Goal: Information Seeking & Learning: Learn about a topic

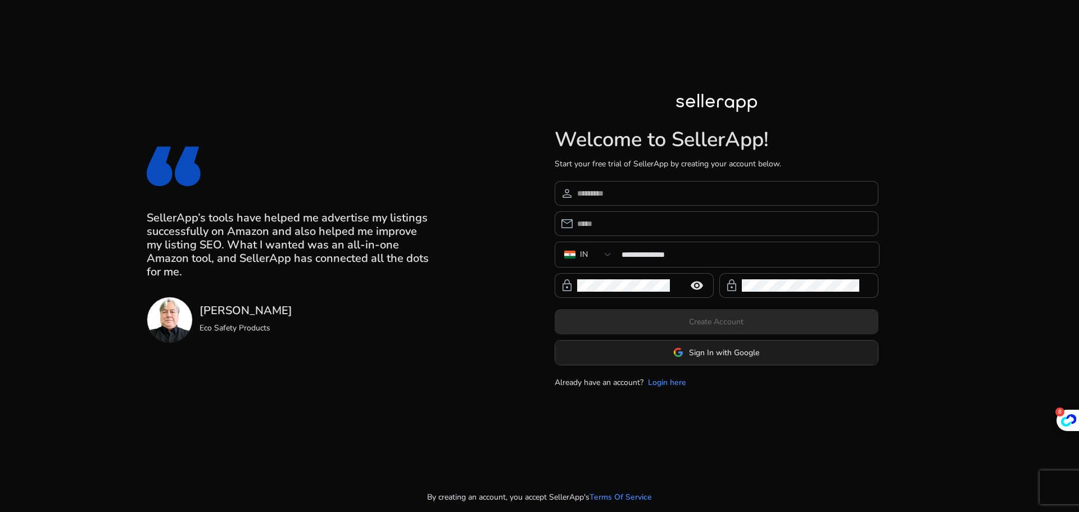
click at [702, 359] on span at bounding box center [716, 352] width 323 height 27
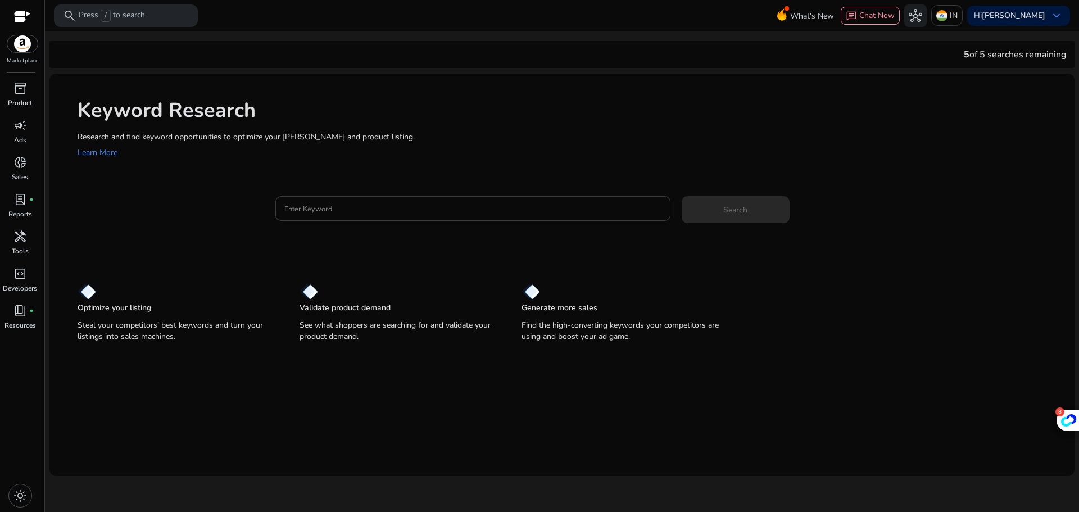
click at [415, 211] on input "Enter Keyword" at bounding box center [472, 208] width 377 height 12
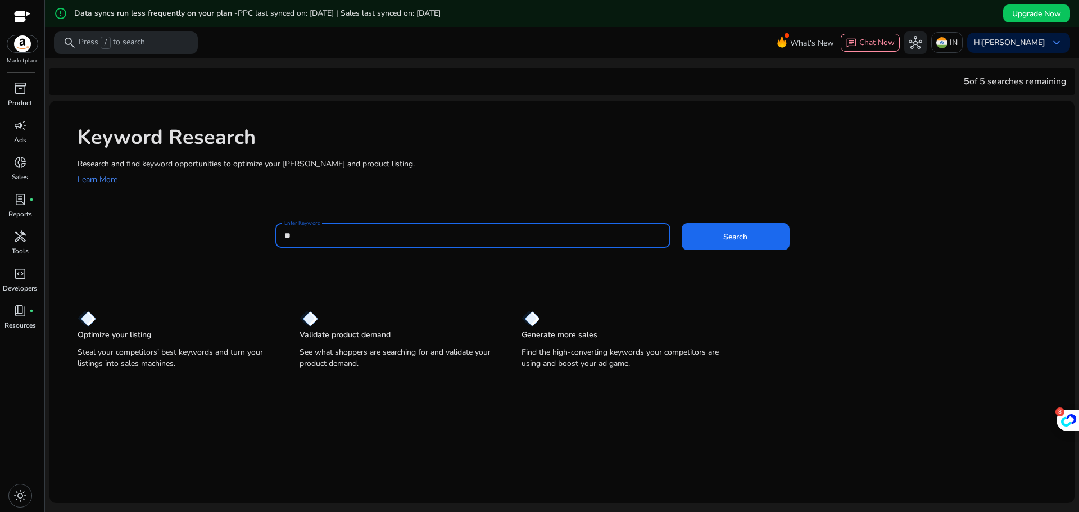
type input "*"
click at [682, 223] on button "Search" at bounding box center [736, 236] width 108 height 27
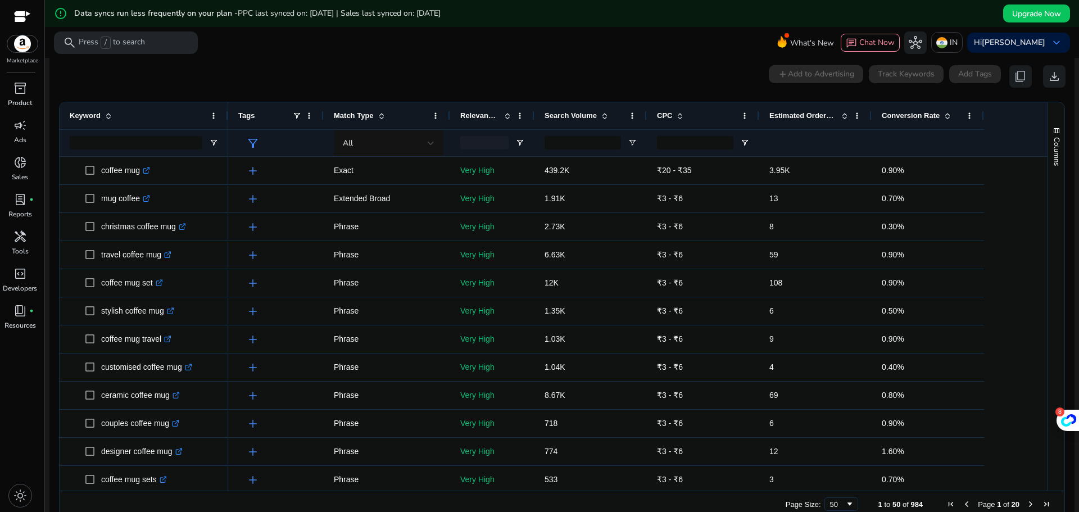
scroll to position [161, 0]
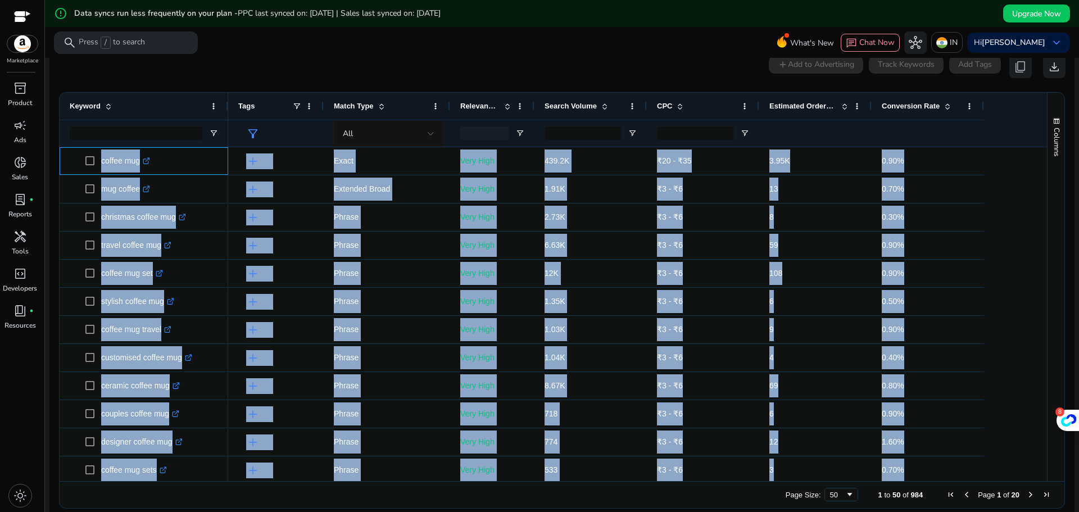
drag, startPoint x: 98, startPoint y: 161, endPoint x: 1037, endPoint y: 452, distance: 983.5
click at [1037, 452] on div "coffee mug .st0{fill:#2c8af8} mug coffee .st0{fill:#2c8af8} christmas coffee mu…" at bounding box center [554, 314] width 988 height 334
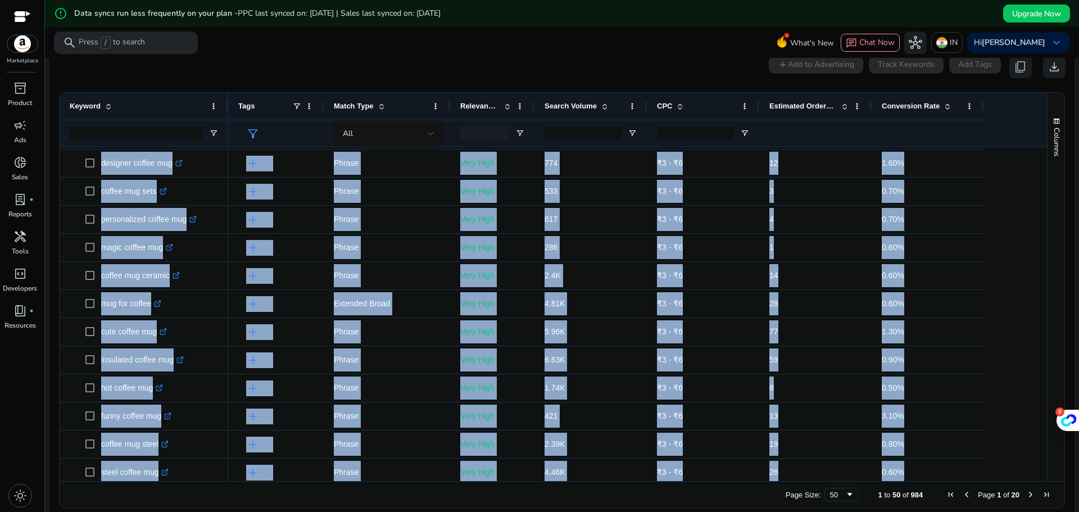
scroll to position [506, 0]
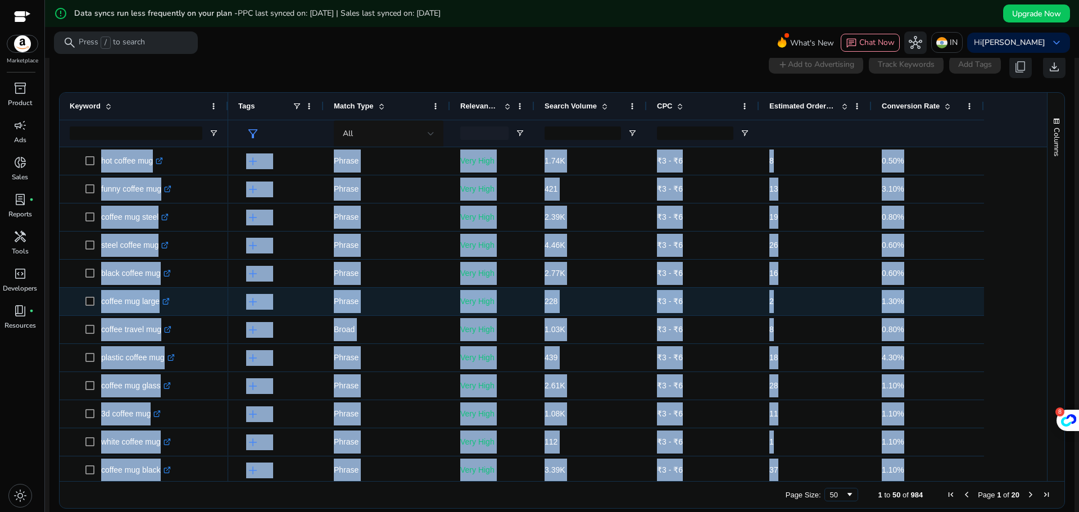
copy body "coffee mug .st0{fill:#2c8af8} mug coffee .st0{fill:#2c8af8} christmas coffee mu…"
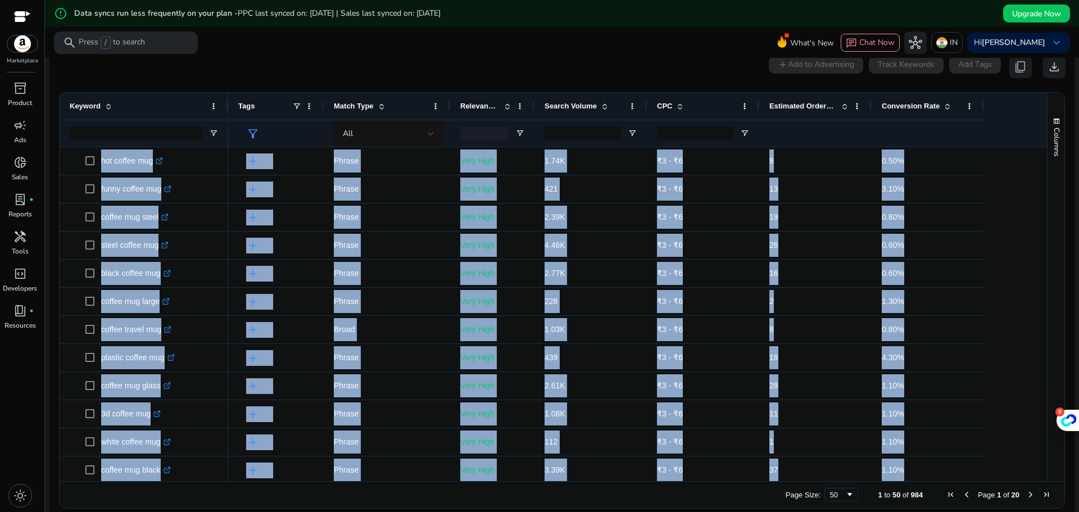
scroll to position [0, 0]
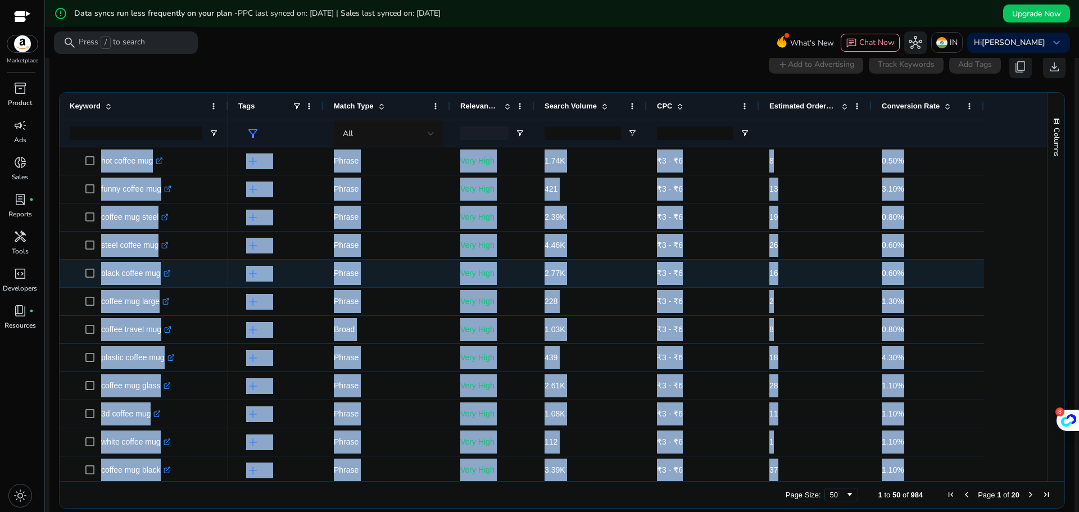
click at [531, 282] on div "Very High" at bounding box center [492, 274] width 84 height 28
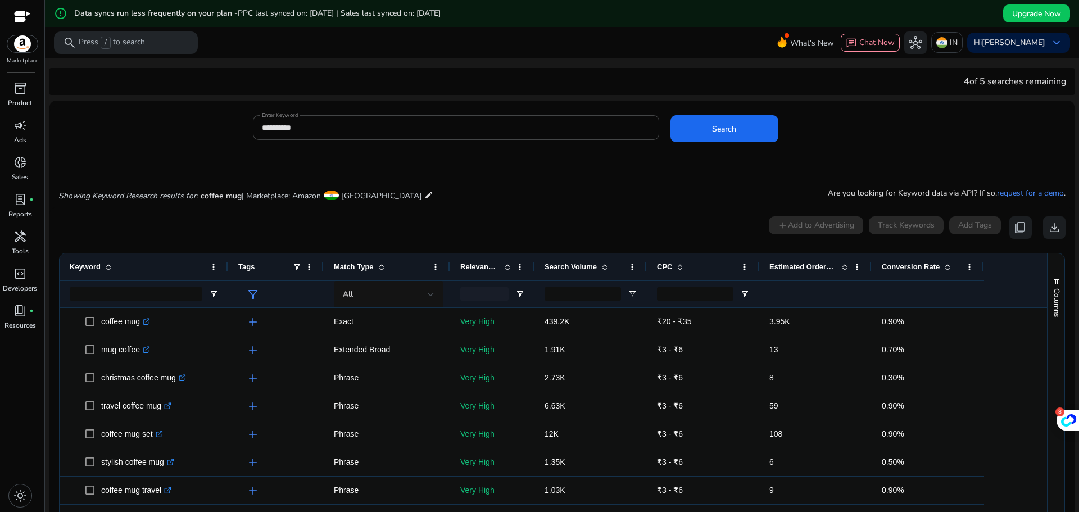
click at [949, 270] on span at bounding box center [947, 266] width 9 height 9
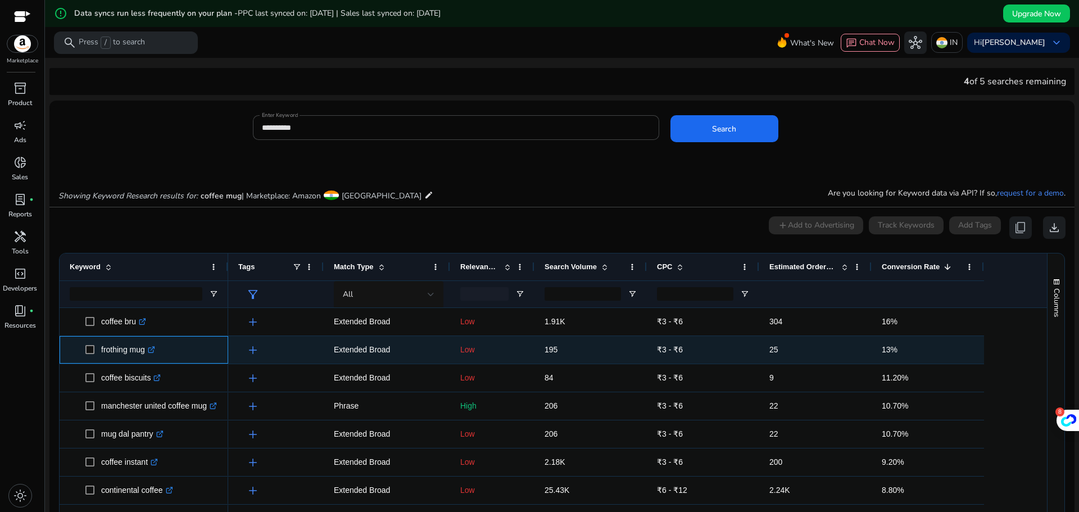
drag, startPoint x: 98, startPoint y: 354, endPoint x: 149, endPoint y: 354, distance: 50.6
click at [149, 354] on span "frothing mug .st0{fill:#2c8af8}" at bounding box center [151, 349] width 133 height 23
copy span "frothing mug"
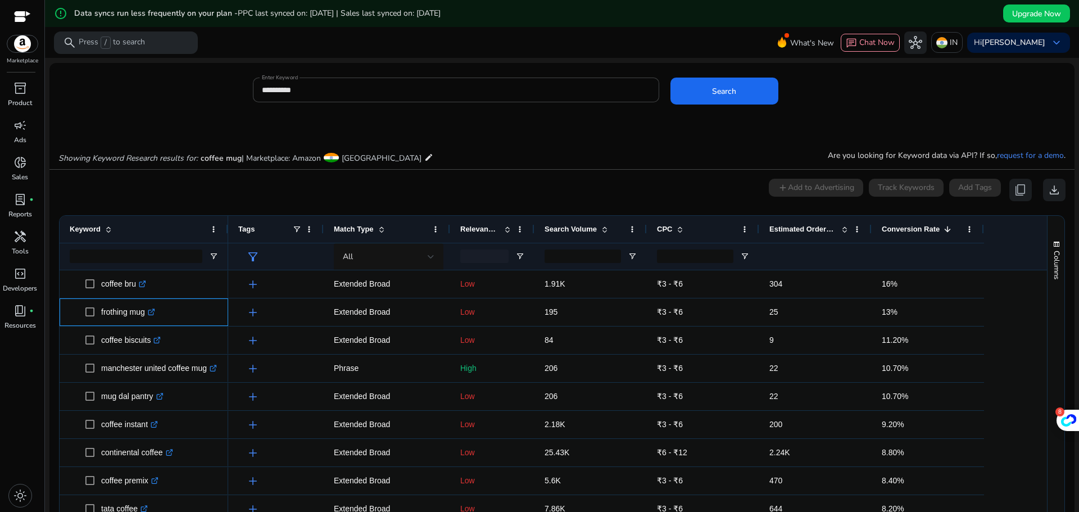
scroll to position [56, 0]
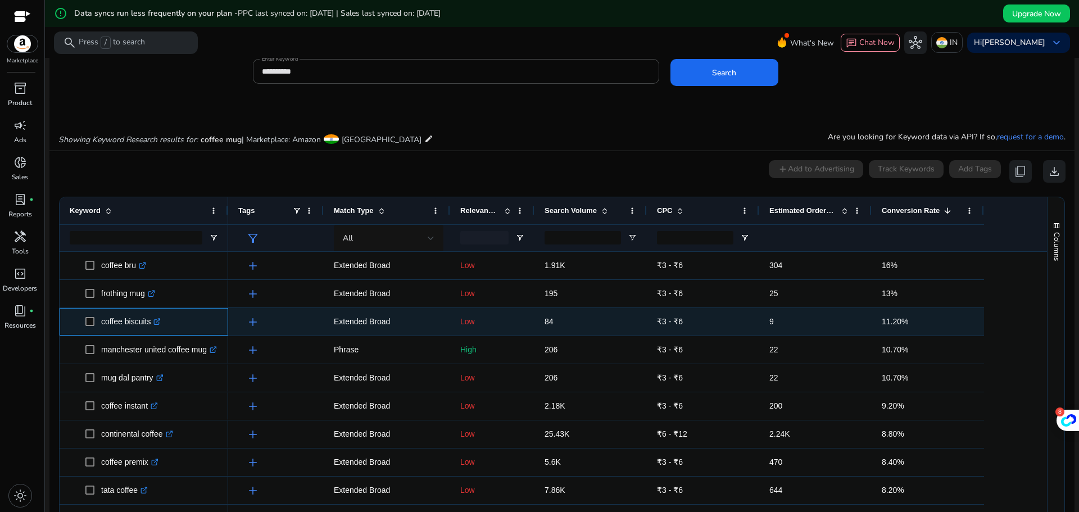
drag, startPoint x: 101, startPoint y: 329, endPoint x: 151, endPoint y: 329, distance: 50.0
click at [151, 329] on span "coffee biscuits .st0{fill:#2c8af8}" at bounding box center [151, 321] width 133 height 23
click at [151, 329] on p "coffee biscuits .st0{fill:#2c8af8}" at bounding box center [131, 321] width 60 height 23
drag, startPoint x: 99, startPoint y: 328, endPoint x: 151, endPoint y: 330, distance: 52.3
click at [151, 330] on span "coffee biscuits .st0{fill:#2c8af8}" at bounding box center [151, 321] width 133 height 23
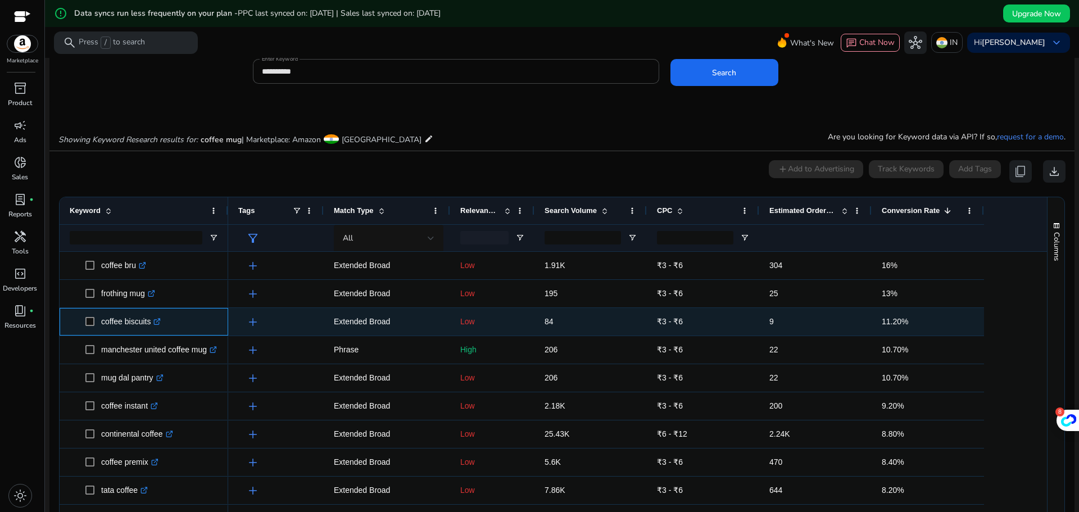
copy span "coffee biscuits"
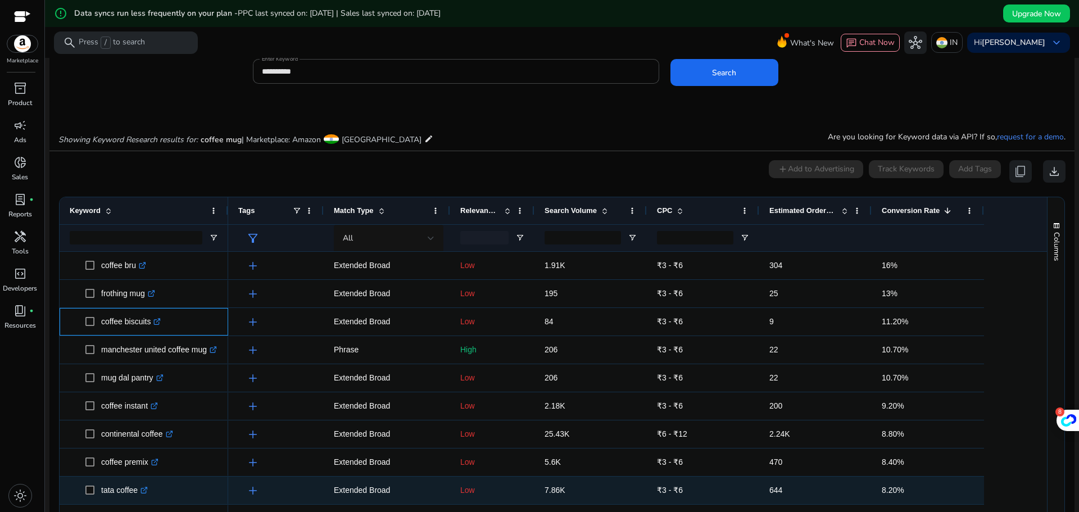
copy span "coffee biscuits"
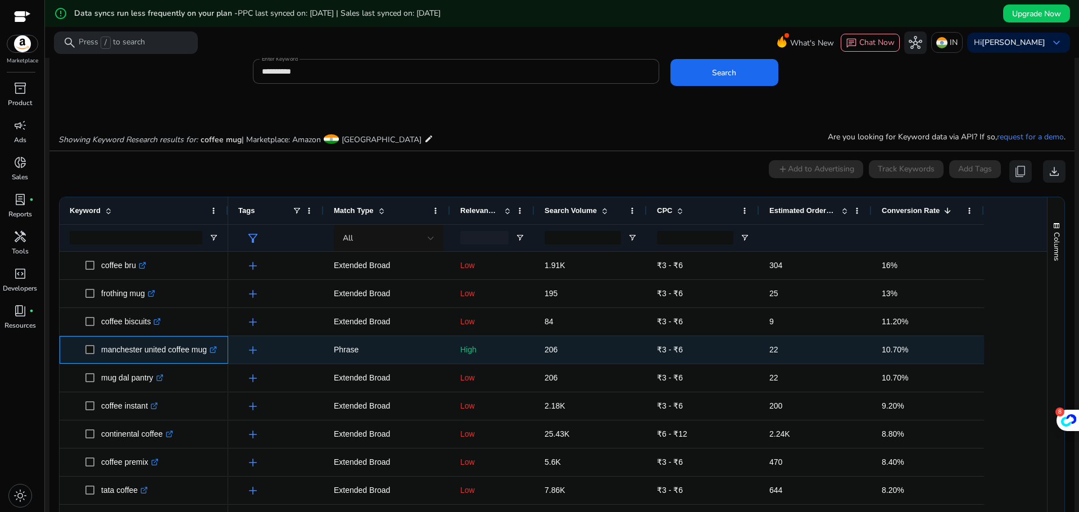
drag, startPoint x: 91, startPoint y: 357, endPoint x: 205, endPoint y: 362, distance: 114.2
click at [205, 362] on div "manchester united coffee mug .st0{fill:#2c8af8}" at bounding box center [144, 350] width 148 height 26
copy span "manchester united coffee mug"
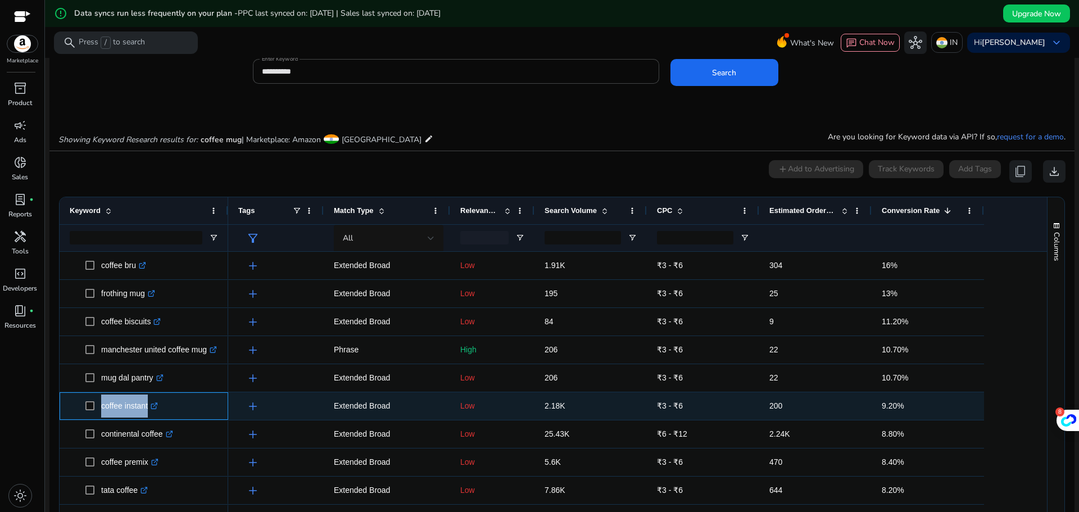
drag, startPoint x: 97, startPoint y: 414, endPoint x: 147, endPoint y: 411, distance: 49.5
click at [147, 411] on span "coffee instant .st0{fill:#2c8af8}" at bounding box center [151, 406] width 133 height 23
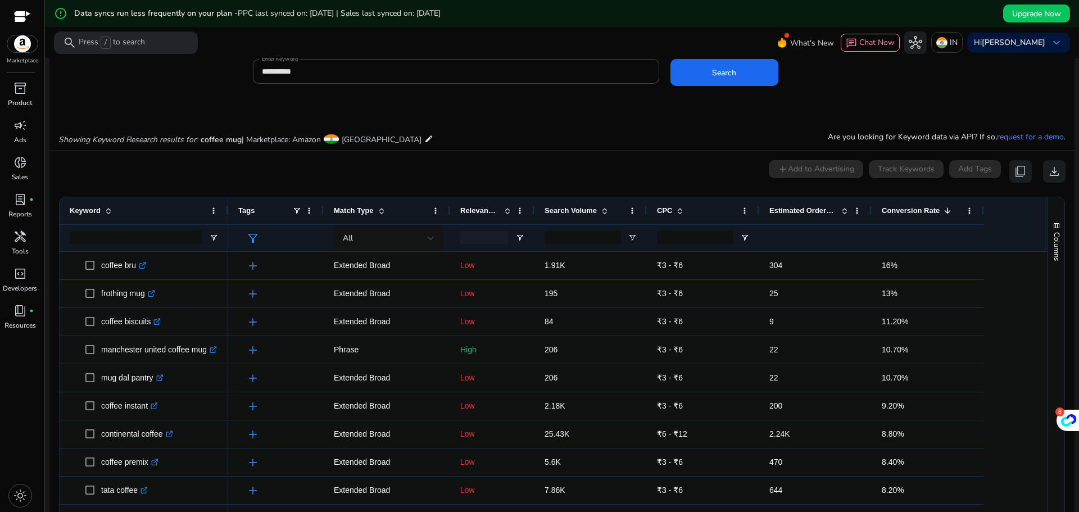
click at [37, 436] on div "inventory_2 Product campaign Ads donut_small Sales lab_profile fiber_manual_rec…" at bounding box center [22, 295] width 44 height 433
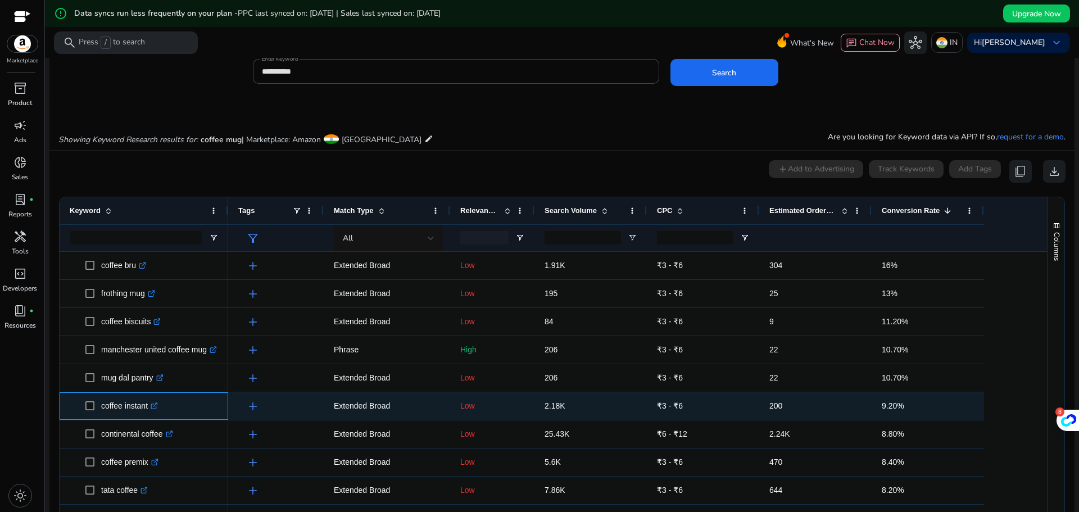
drag, startPoint x: 98, startPoint y: 416, endPoint x: 147, endPoint y: 415, distance: 48.9
click at [147, 415] on span "coffee instant .st0{fill:#2c8af8}" at bounding box center [151, 406] width 133 height 23
copy span "coffee instant"
drag, startPoint x: 99, startPoint y: 415, endPoint x: 135, endPoint y: 411, distance: 36.1
click at [135, 411] on span "coffee premix .st0{fill:#2c8af8}" at bounding box center [151, 406] width 133 height 23
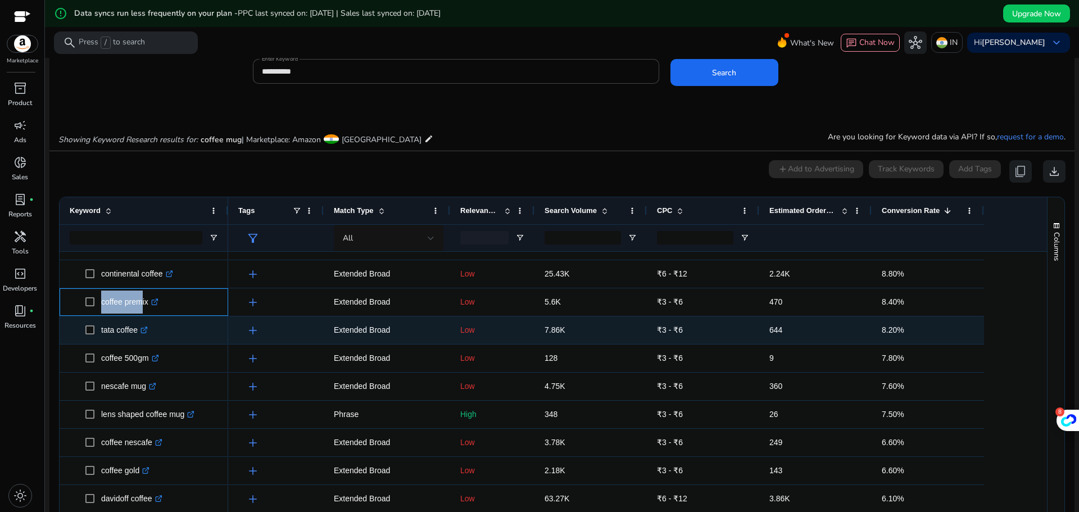
scroll to position [169, 0]
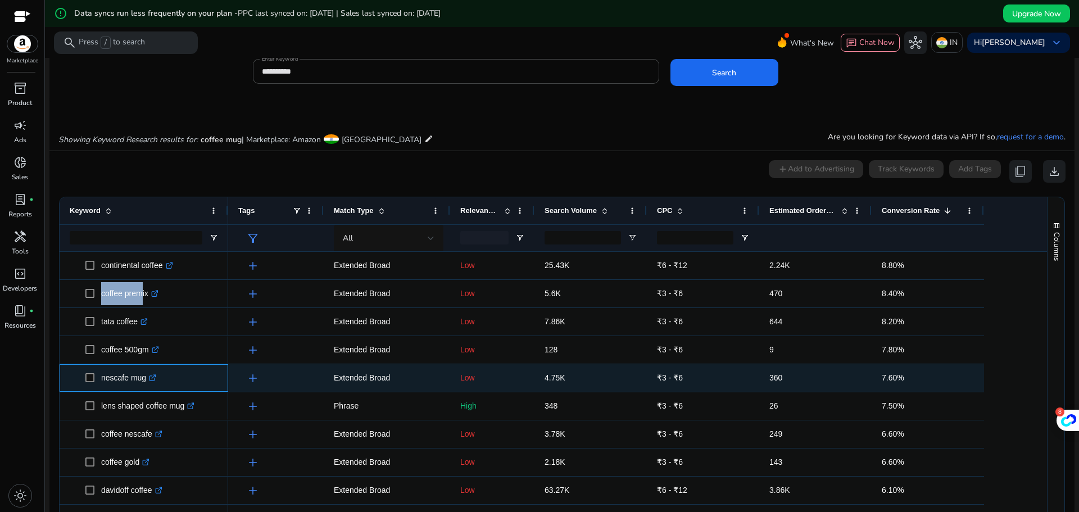
drag, startPoint x: 97, startPoint y: 381, endPoint x: 144, endPoint y: 383, distance: 46.7
click at [144, 383] on span "nescafe mug .st0{fill:#2c8af8}" at bounding box center [151, 377] width 133 height 23
copy span "nescafe mug"
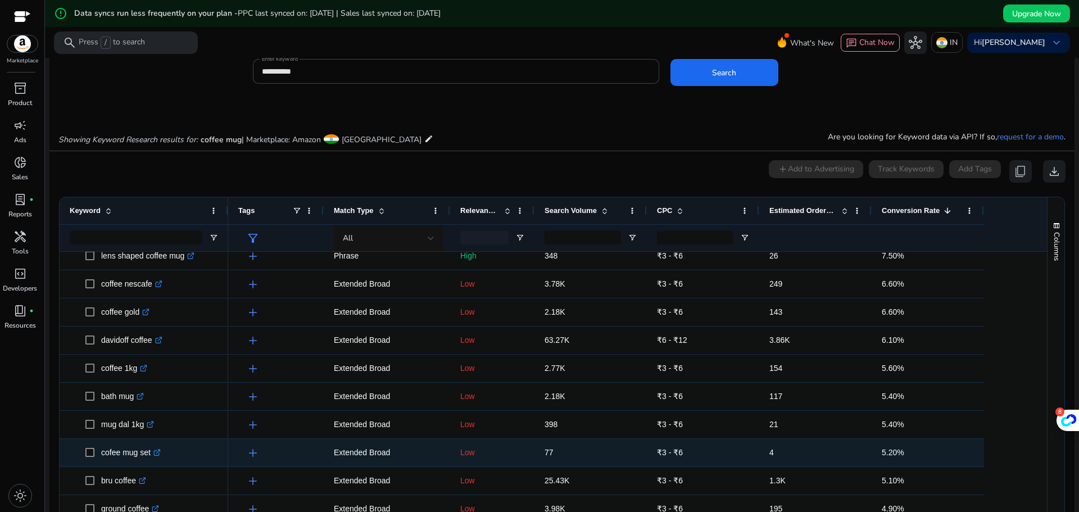
scroll to position [337, 0]
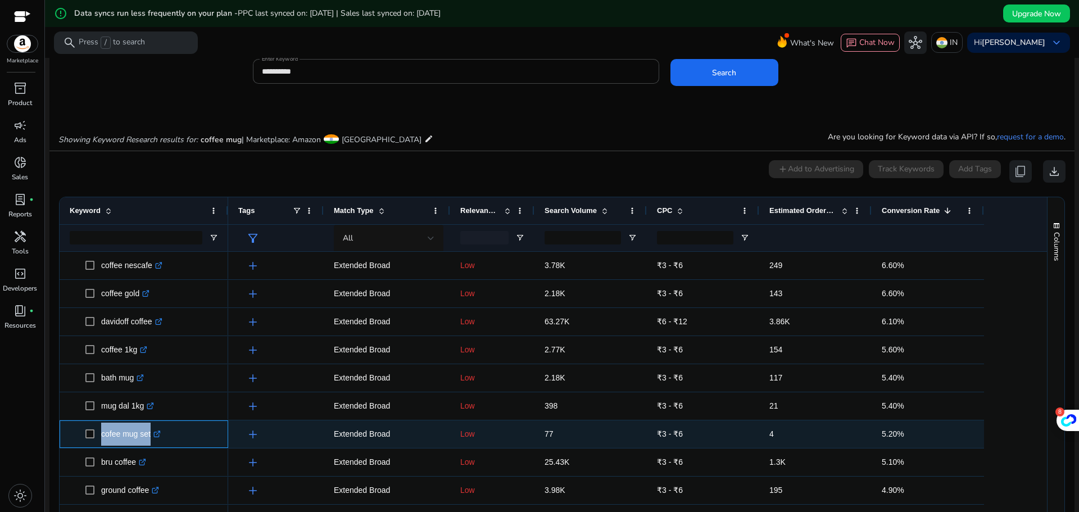
drag, startPoint x: 100, startPoint y: 440, endPoint x: 149, endPoint y: 441, distance: 48.9
click at [149, 441] on span "cofee mug set .st0{fill:#2c8af8}" at bounding box center [151, 434] width 133 height 23
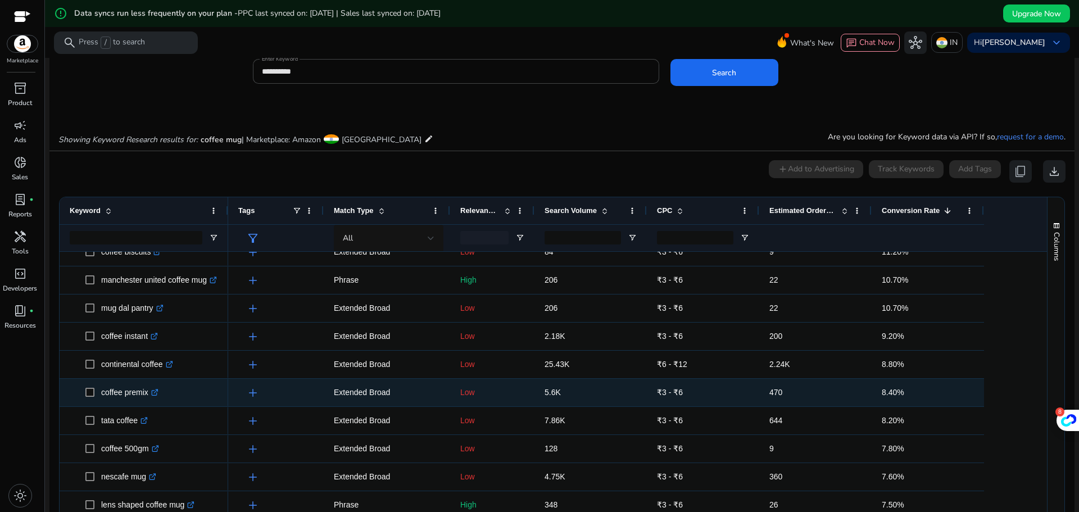
scroll to position [0, 0]
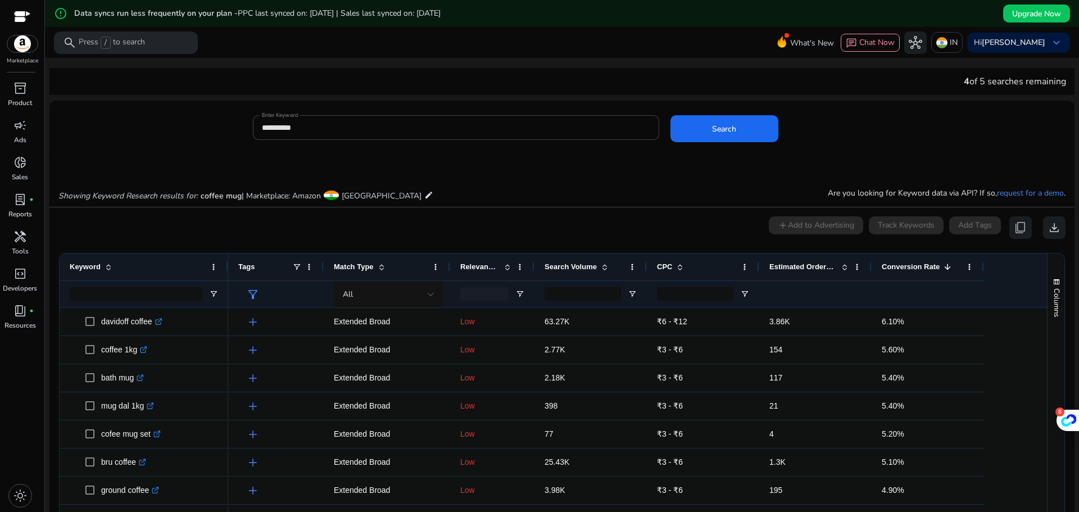
click at [31, 415] on div "inventory_2 Product campaign Ads donut_small Sales lab_profile fiber_manual_rec…" at bounding box center [22, 295] width 44 height 433
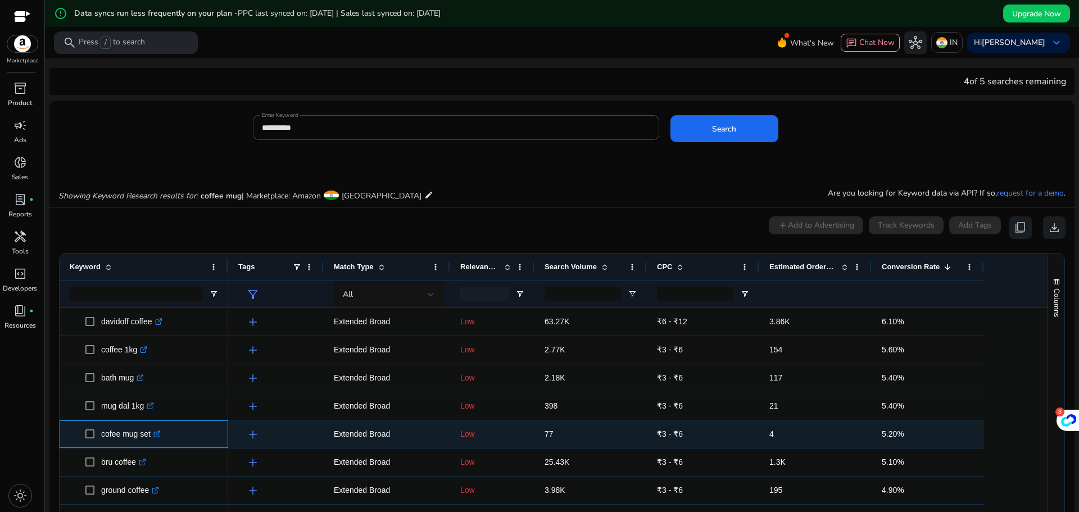
drag, startPoint x: 98, startPoint y: 441, endPoint x: 151, endPoint y: 443, distance: 52.3
click at [151, 443] on span "cofee mug set .st0{fill:#2c8af8}" at bounding box center [151, 434] width 133 height 23
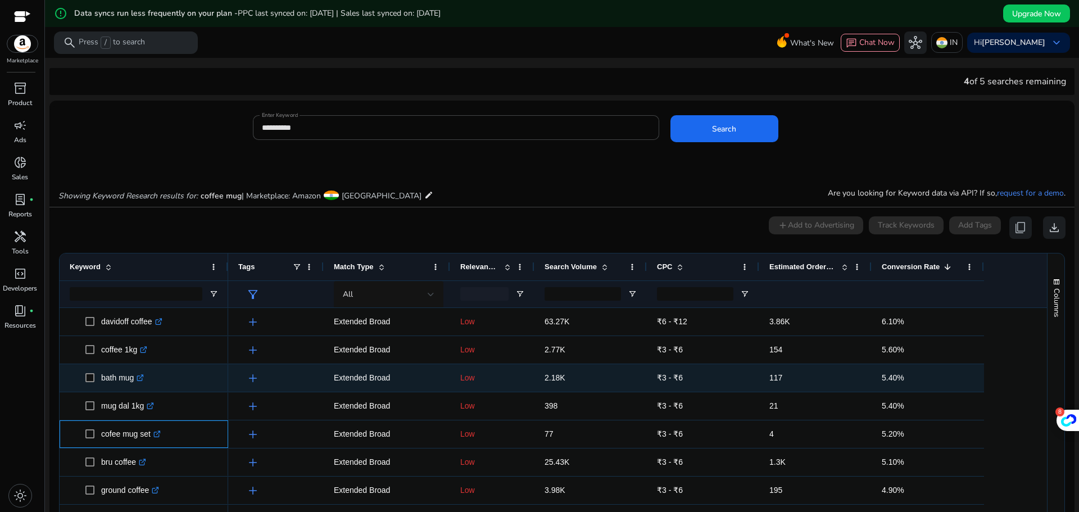
copy span "cofee mug set"
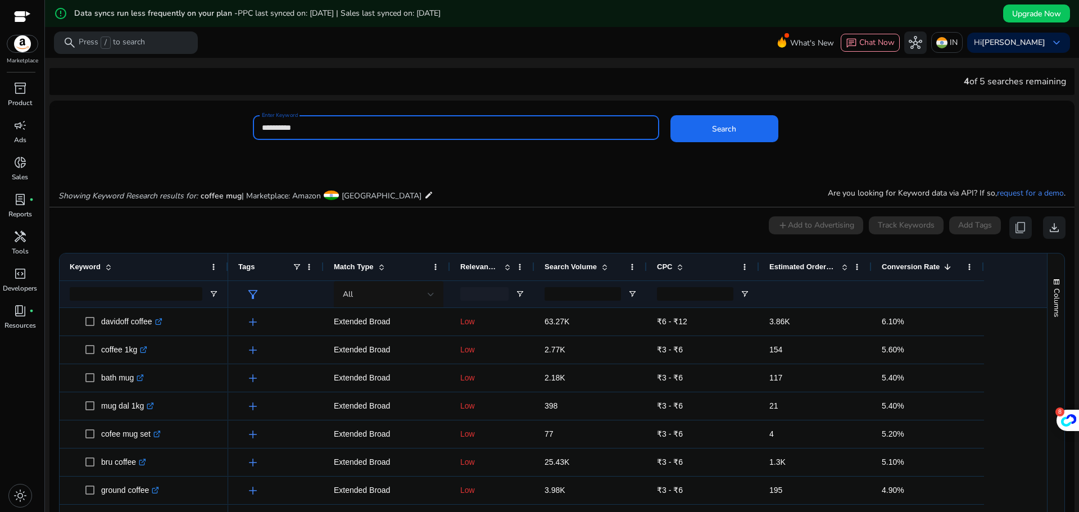
click at [348, 133] on input "**********" at bounding box center [456, 127] width 388 height 12
click at [278, 130] on input "**********" at bounding box center [456, 127] width 388 height 12
type input "*******"
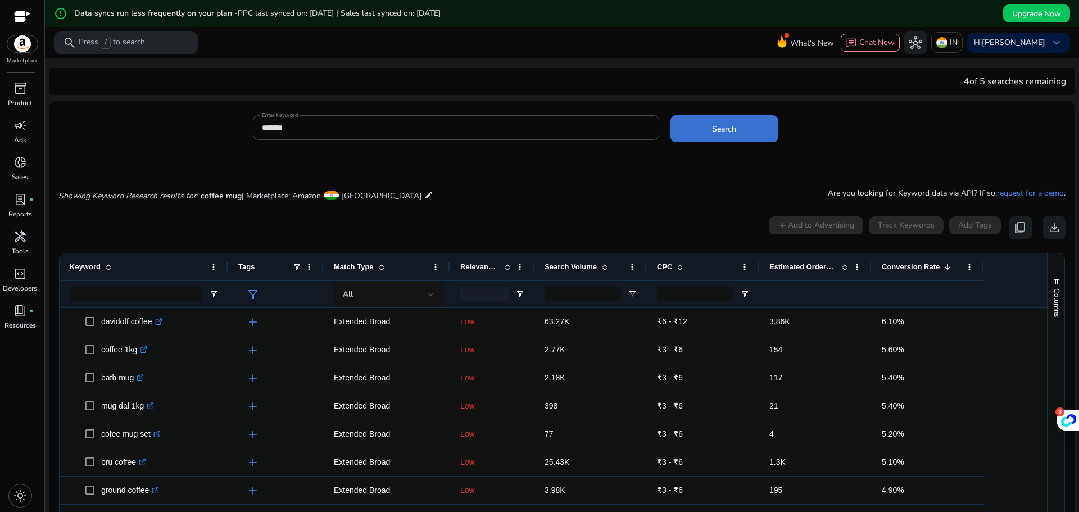
click at [721, 124] on span "Search" at bounding box center [724, 129] width 24 height 12
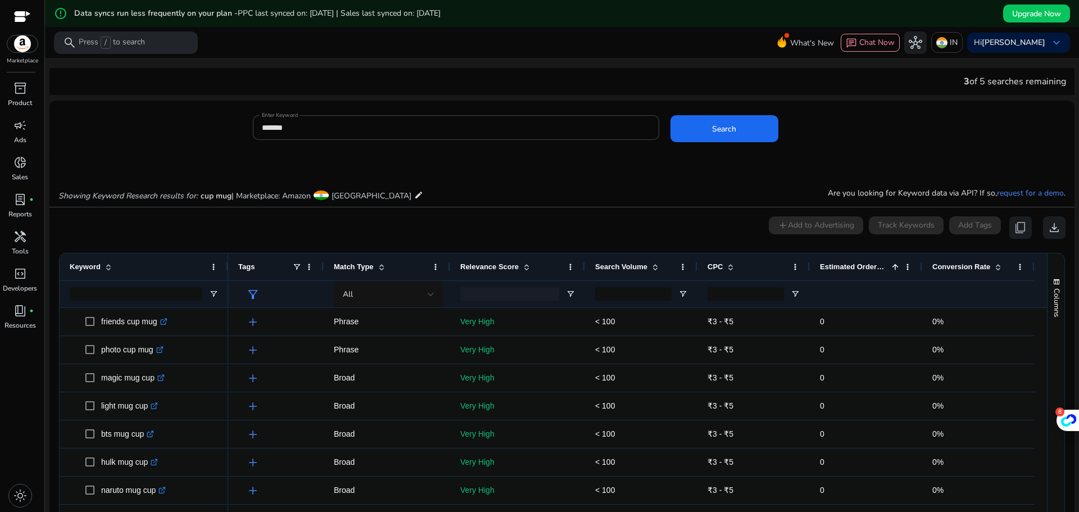
scroll to position [105, 0]
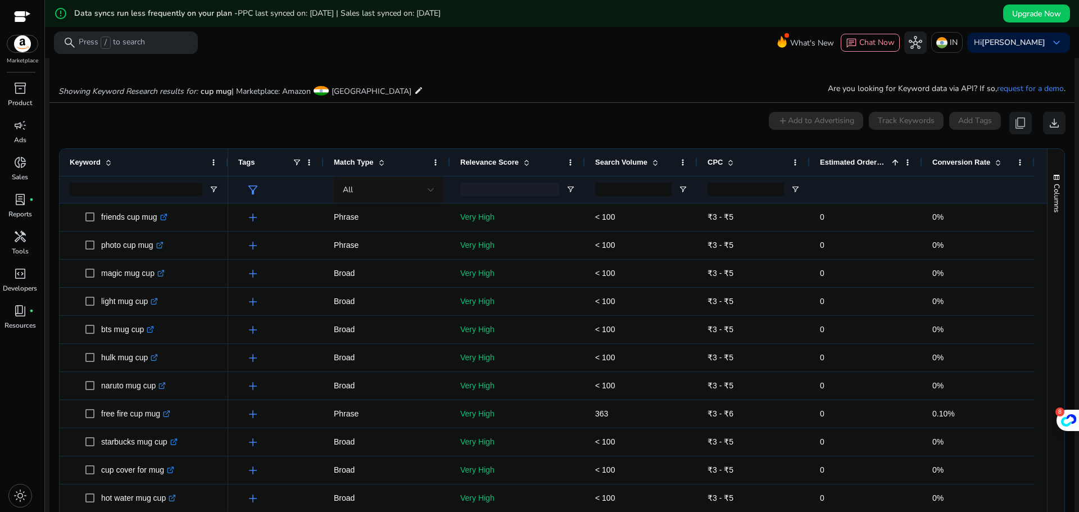
click at [894, 161] on span at bounding box center [895, 162] width 9 height 9
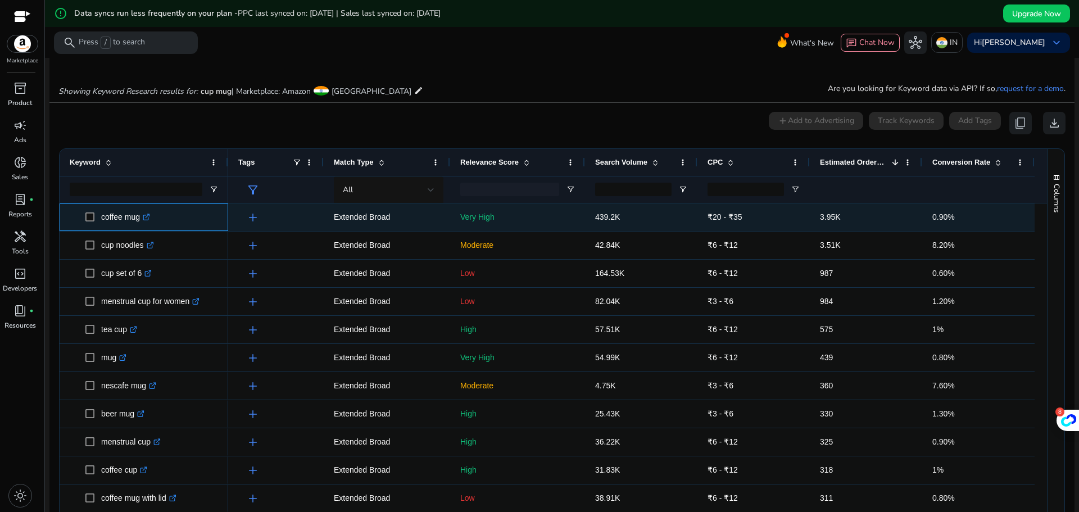
drag, startPoint x: 99, startPoint y: 222, endPoint x: 141, endPoint y: 228, distance: 41.4
click at [141, 228] on span "coffee mug .st0{fill:#2c8af8}" at bounding box center [151, 217] width 133 height 23
copy span "coffee mug"
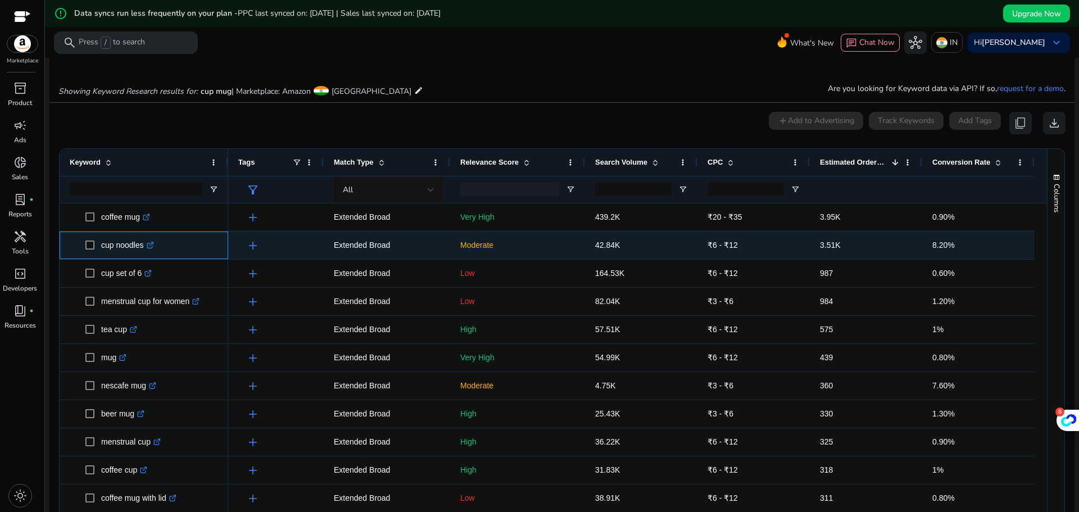
drag, startPoint x: 99, startPoint y: 250, endPoint x: 144, endPoint y: 253, distance: 45.1
click at [144, 253] on span "cup noodles .st0{fill:#2c8af8}" at bounding box center [151, 245] width 133 height 23
copy span "cup noodles"
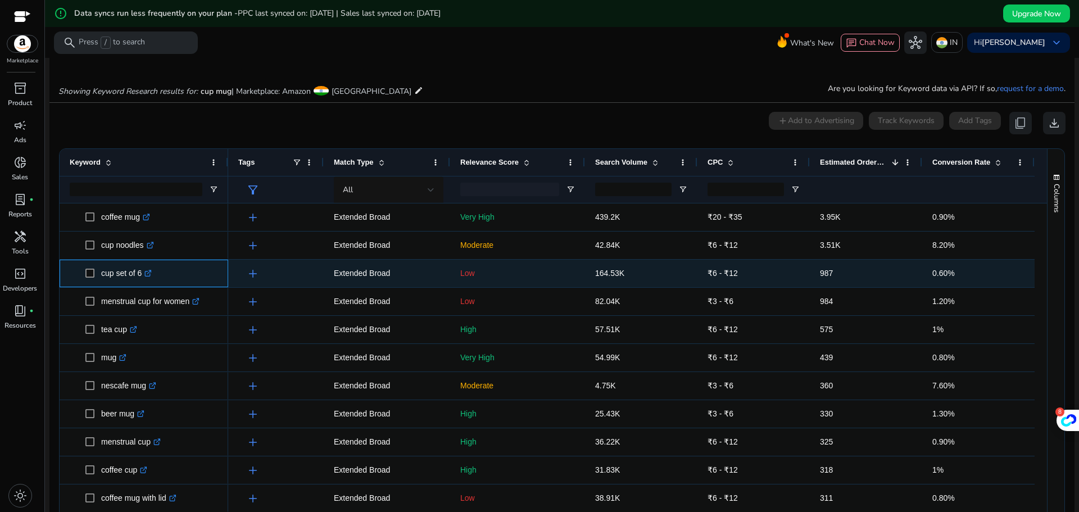
drag, startPoint x: 102, startPoint y: 278, endPoint x: 143, endPoint y: 277, distance: 41.0
click at [143, 277] on p "cup set of 6 .st0{fill:#2c8af8}" at bounding box center [126, 273] width 51 height 23
copy p "cup set of 6"
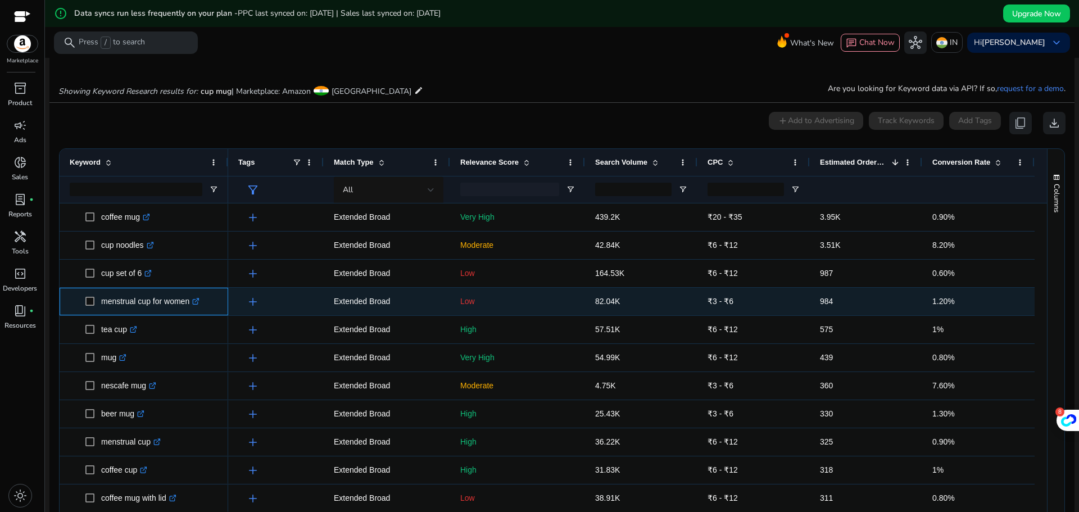
drag, startPoint x: 98, startPoint y: 309, endPoint x: 189, endPoint y: 311, distance: 90.5
click at [189, 311] on span "menstrual cup for women .st0{fill:#2c8af8}" at bounding box center [151, 301] width 133 height 23
copy span "menstrual cup for women"
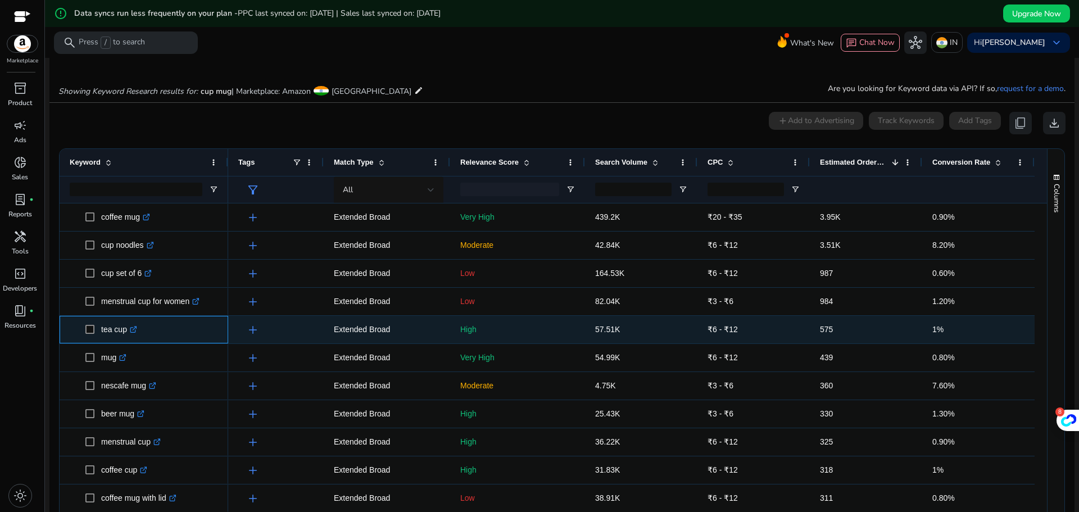
drag, startPoint x: 97, startPoint y: 337, endPoint x: 125, endPoint y: 339, distance: 28.8
click at [125, 339] on span "tea cup .st0{fill:#2c8af8}" at bounding box center [151, 329] width 133 height 23
copy span "tea cup"
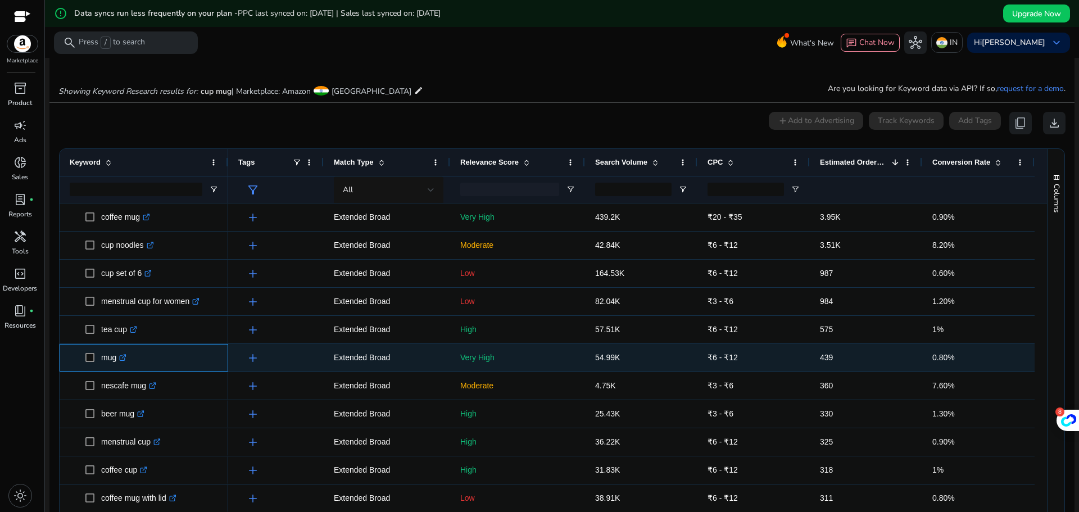
drag, startPoint x: 102, startPoint y: 360, endPoint x: 119, endPoint y: 362, distance: 17.0
click at [119, 362] on p "mug .st0{fill:#2c8af8}" at bounding box center [113, 357] width 25 height 23
copy p "mug"
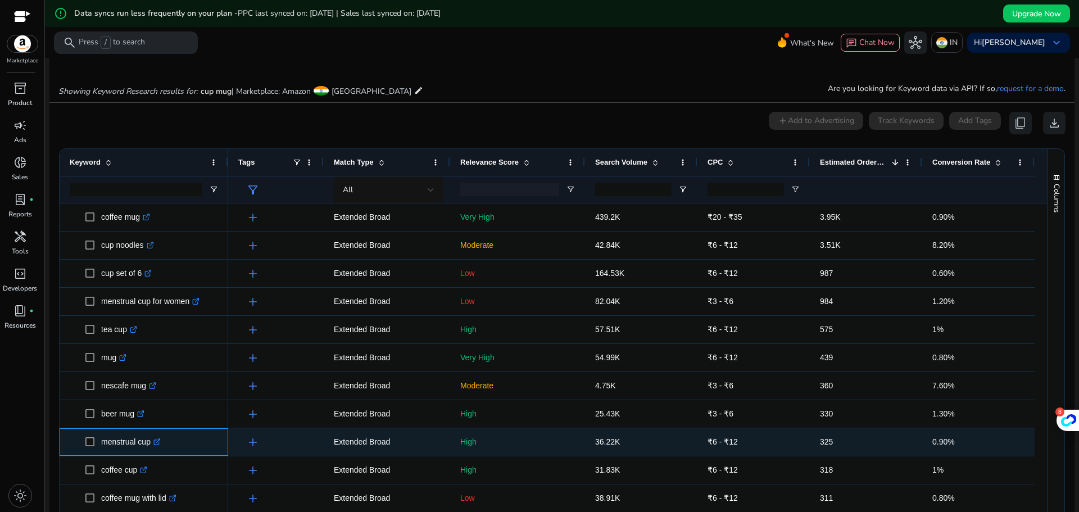
drag, startPoint x: 101, startPoint y: 450, endPoint x: 151, endPoint y: 451, distance: 49.5
click at [151, 451] on p "menstrual cup .st0{fill:#2c8af8}" at bounding box center [131, 442] width 60 height 23
copy p "menstrual cup"
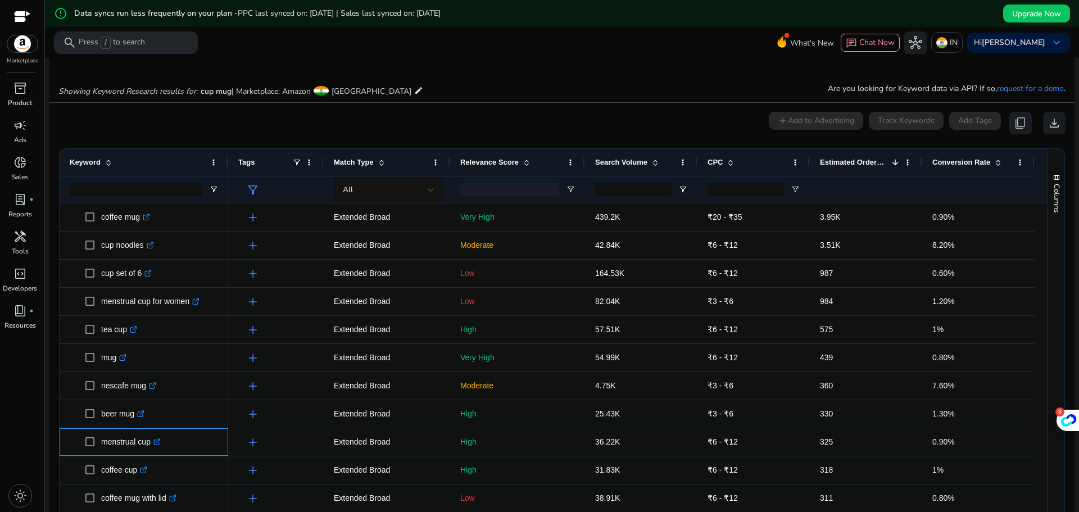
copy p "menstrual cup"
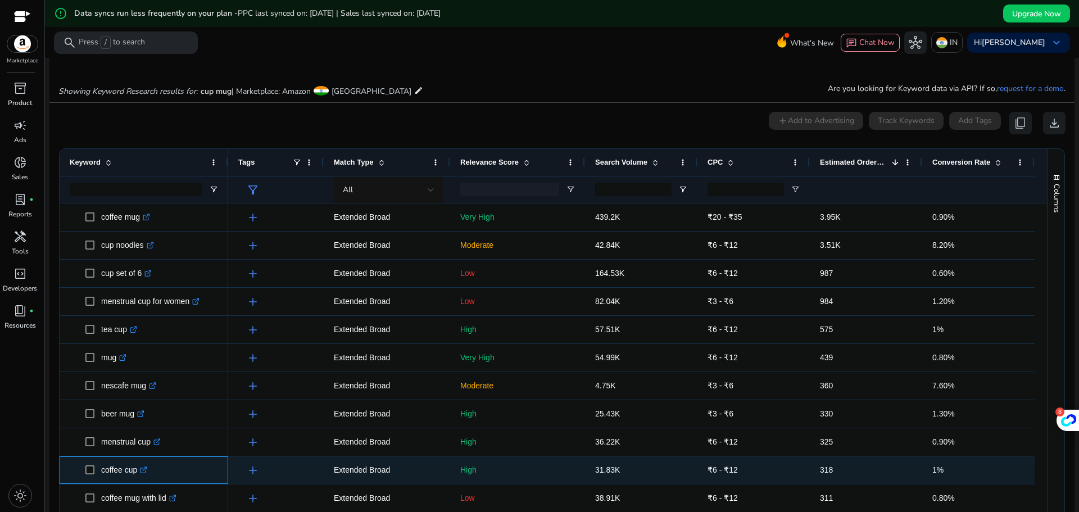
drag, startPoint x: 99, startPoint y: 473, endPoint x: 137, endPoint y: 474, distance: 38.2
click at [137, 474] on span "coffee cup .st0{fill:#2c8af8}" at bounding box center [151, 470] width 133 height 23
copy span "coffee cup"
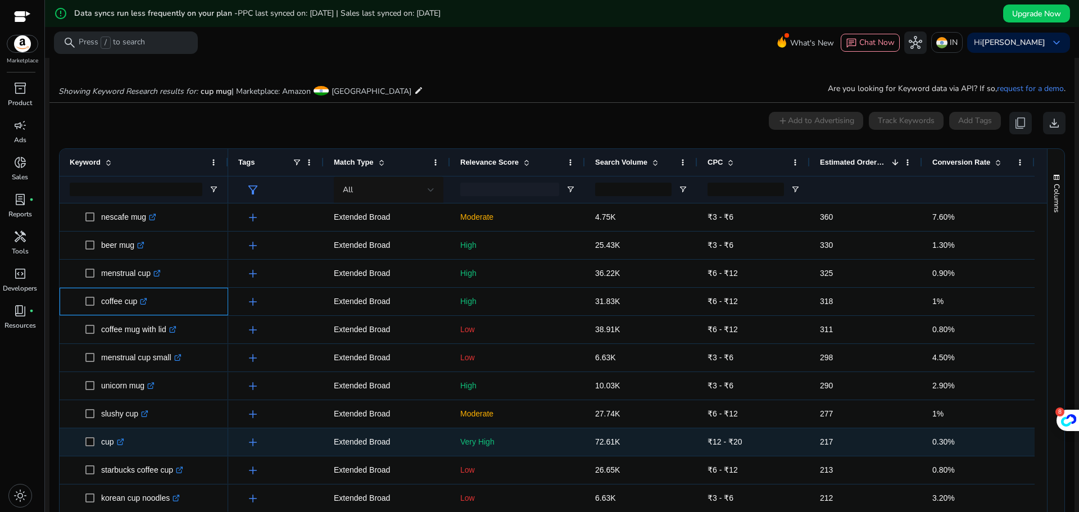
scroll to position [225, 0]
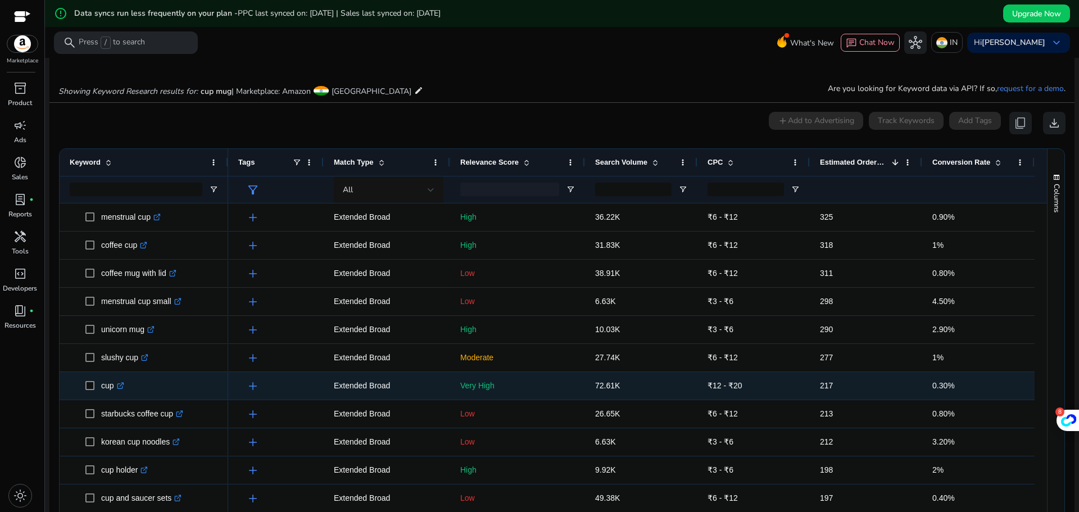
click at [101, 394] on span at bounding box center [93, 385] width 16 height 23
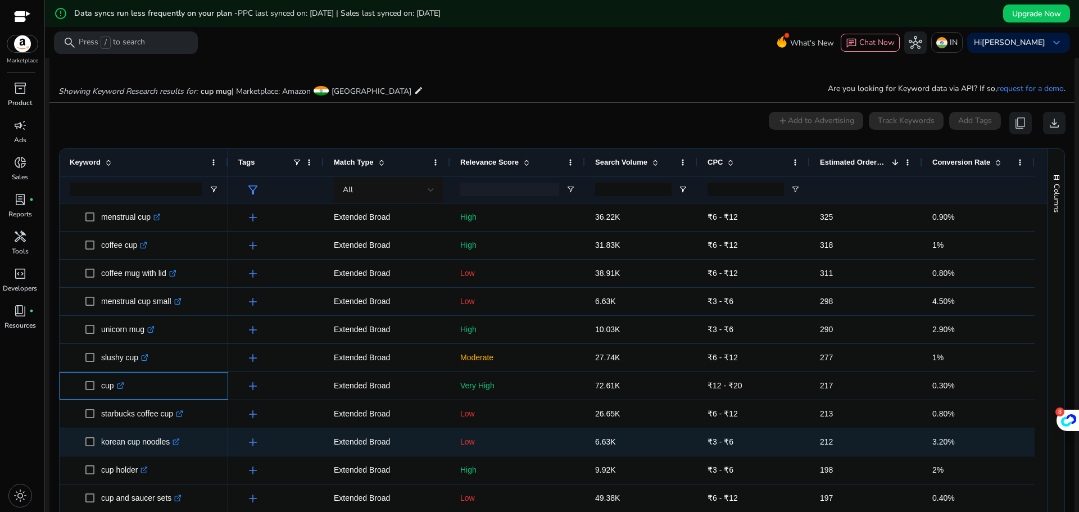
scroll to position [281, 0]
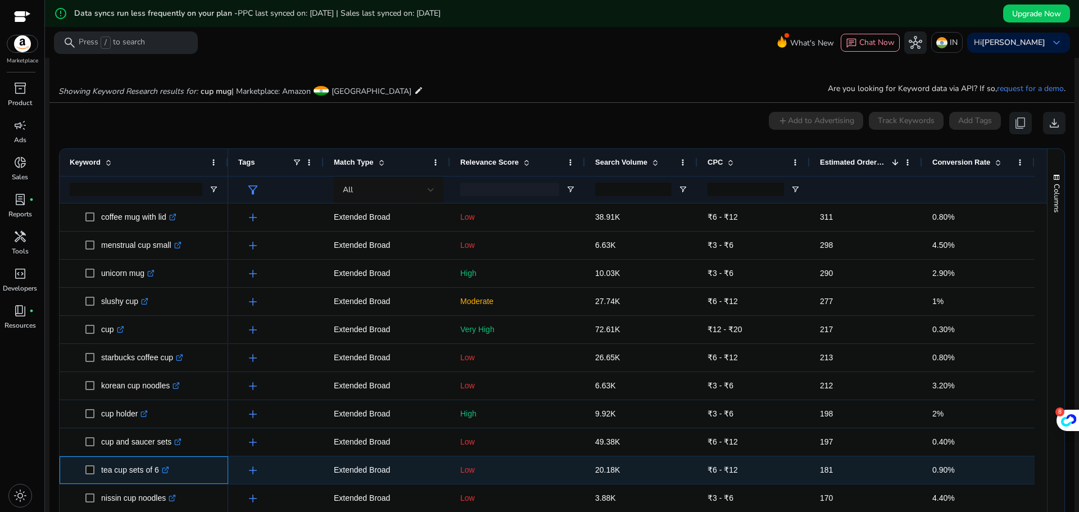
drag, startPoint x: 101, startPoint y: 477, endPoint x: 159, endPoint y: 477, distance: 57.3
click at [159, 477] on p "tea cup sets of 6 .st0{fill:#2c8af8}" at bounding box center [135, 470] width 68 height 23
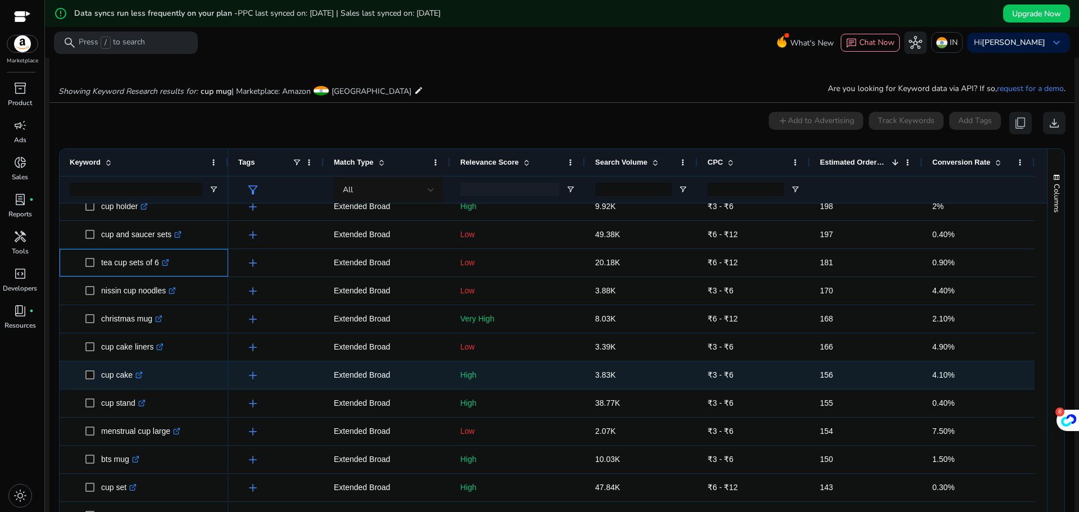
scroll to position [506, 0]
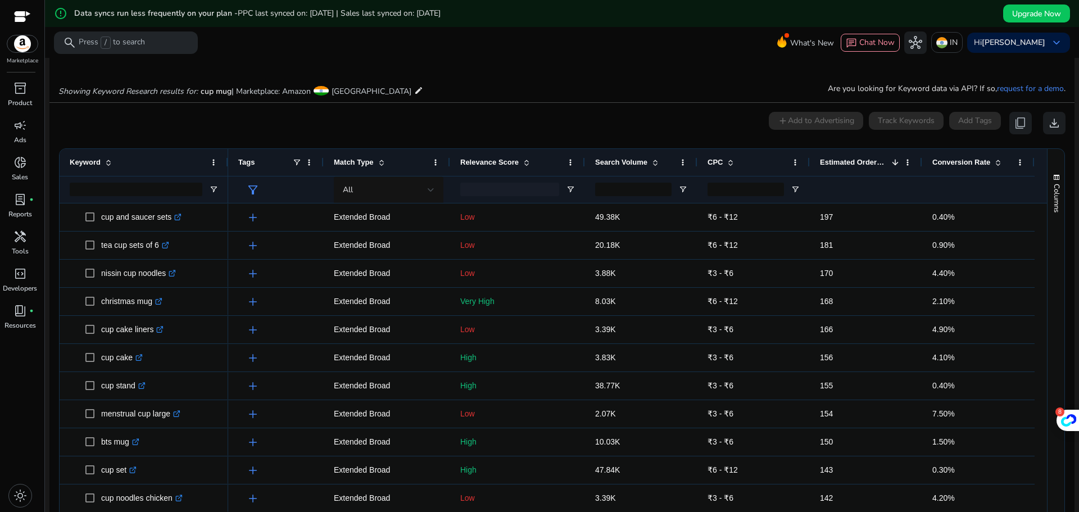
click at [528, 164] on span at bounding box center [526, 162] width 9 height 9
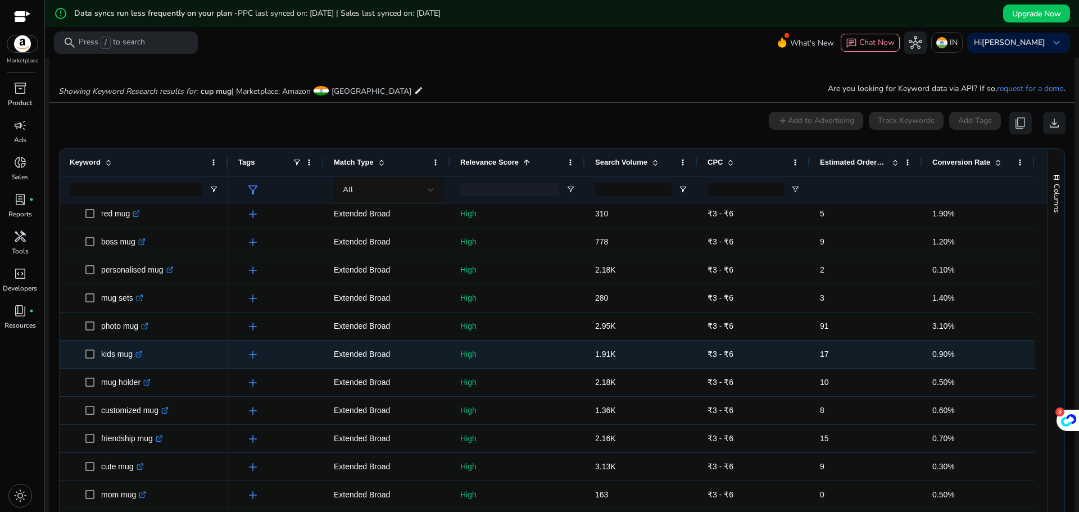
scroll to position [0, 0]
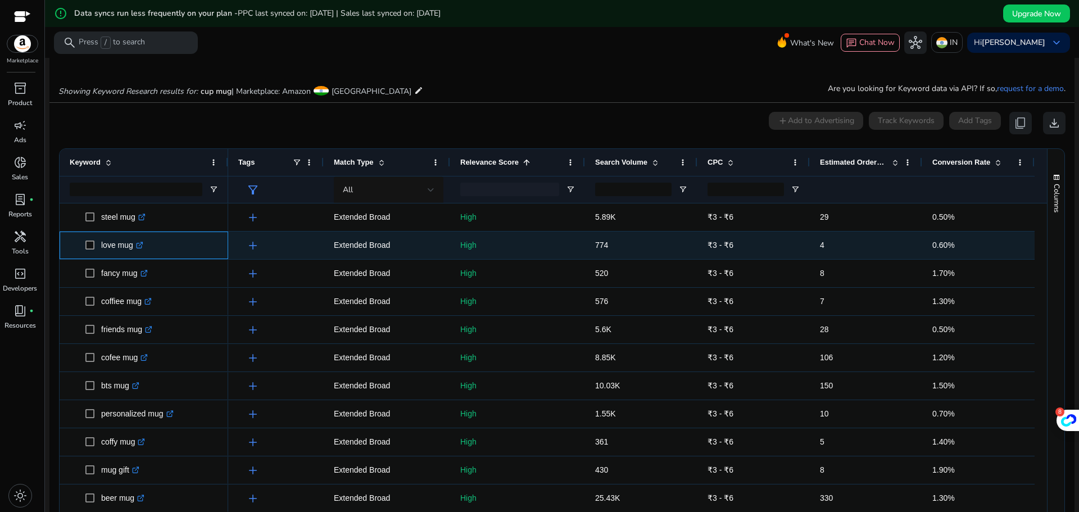
drag, startPoint x: 99, startPoint y: 251, endPoint x: 133, endPoint y: 256, distance: 34.1
click at [133, 256] on span "love mug .st0{fill:#2c8af8}" at bounding box center [151, 245] width 133 height 23
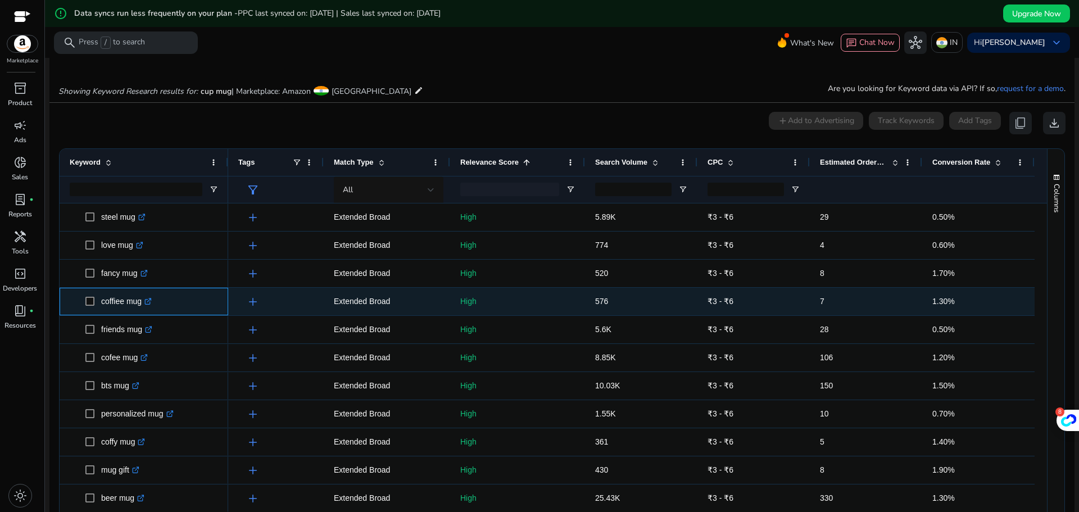
drag, startPoint x: 101, startPoint y: 303, endPoint x: 145, endPoint y: 307, distance: 44.0
click at [145, 307] on p "coffiee mug .st0{fill:#2c8af8}" at bounding box center [126, 301] width 51 height 23
copy p "coffiee mug"
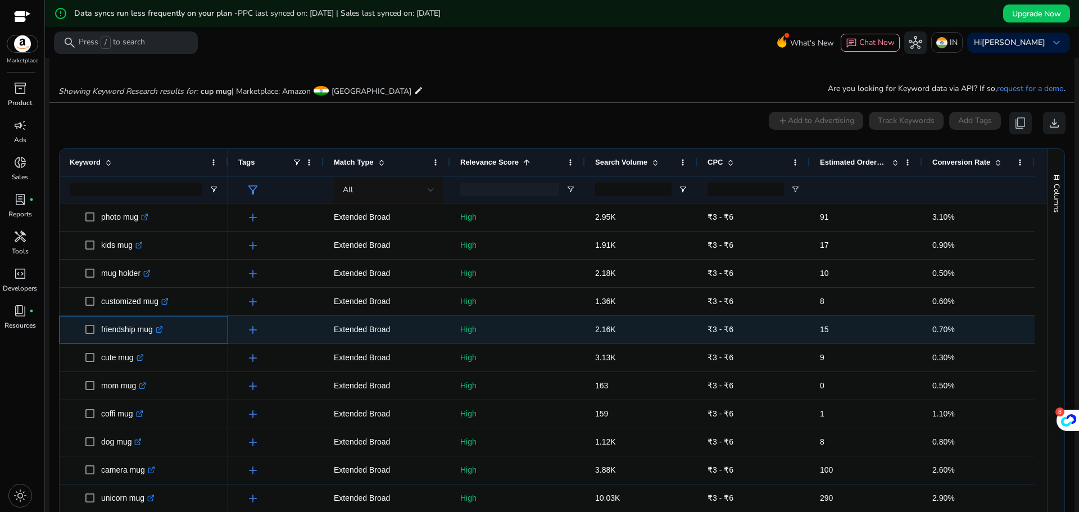
drag, startPoint x: 98, startPoint y: 334, endPoint x: 152, endPoint y: 338, distance: 54.1
click at [152, 338] on span "friendship mug .st0{fill:#2c8af8}" at bounding box center [151, 329] width 133 height 23
click at [152, 338] on p "friendship mug .st0{fill:#2c8af8}" at bounding box center [132, 329] width 62 height 23
drag, startPoint x: 98, startPoint y: 332, endPoint x: 152, endPoint y: 338, distance: 53.7
click at [152, 338] on span "friendship mug .st0{fill:#2c8af8}" at bounding box center [151, 329] width 133 height 23
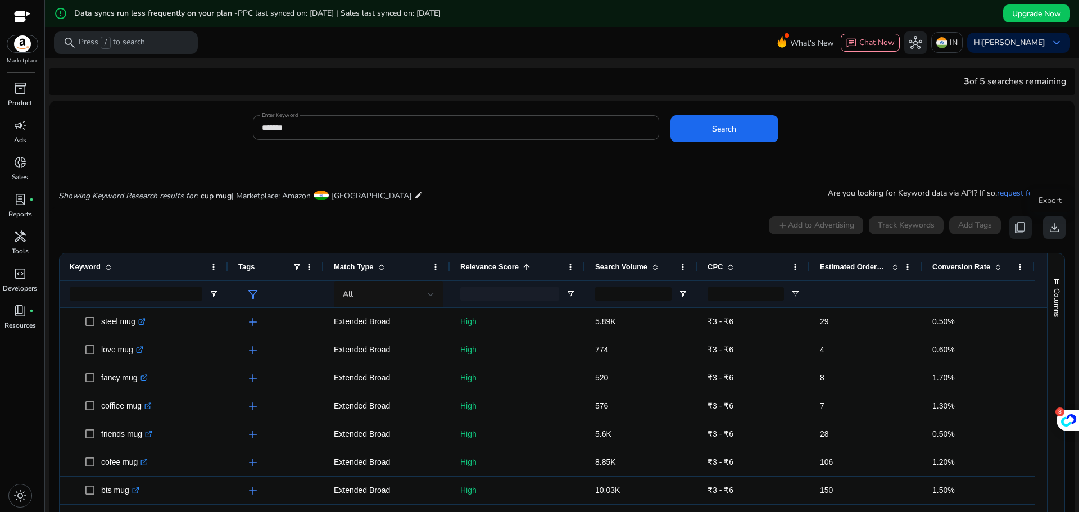
click at [1054, 229] on span "download" at bounding box center [1054, 227] width 13 height 13
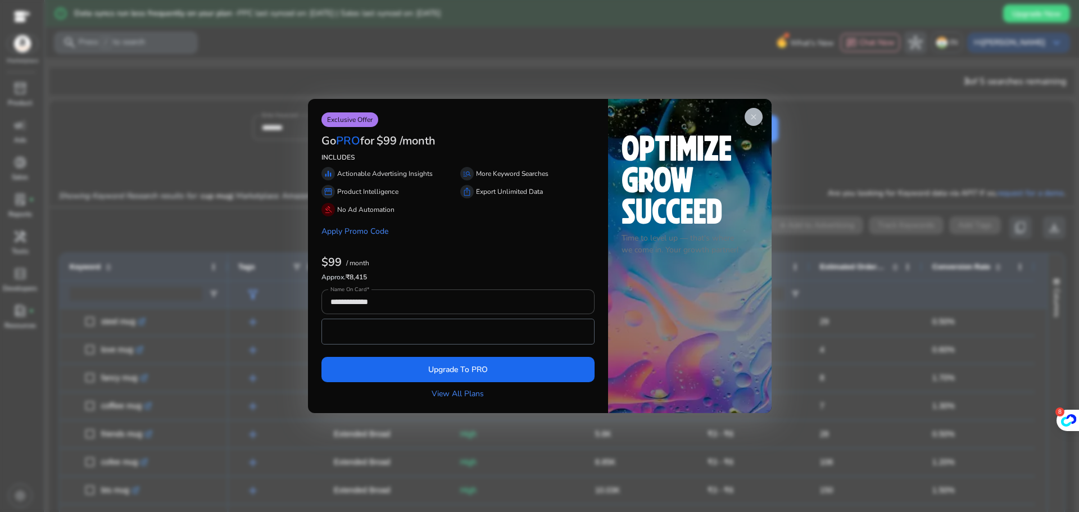
click at [763, 115] on div "close Time to level up — that's where we come in. Your growth partner!" at bounding box center [690, 256] width 164 height 314
click at [756, 115] on span "close" at bounding box center [753, 116] width 9 height 9
